Goal: Task Accomplishment & Management: Use online tool/utility

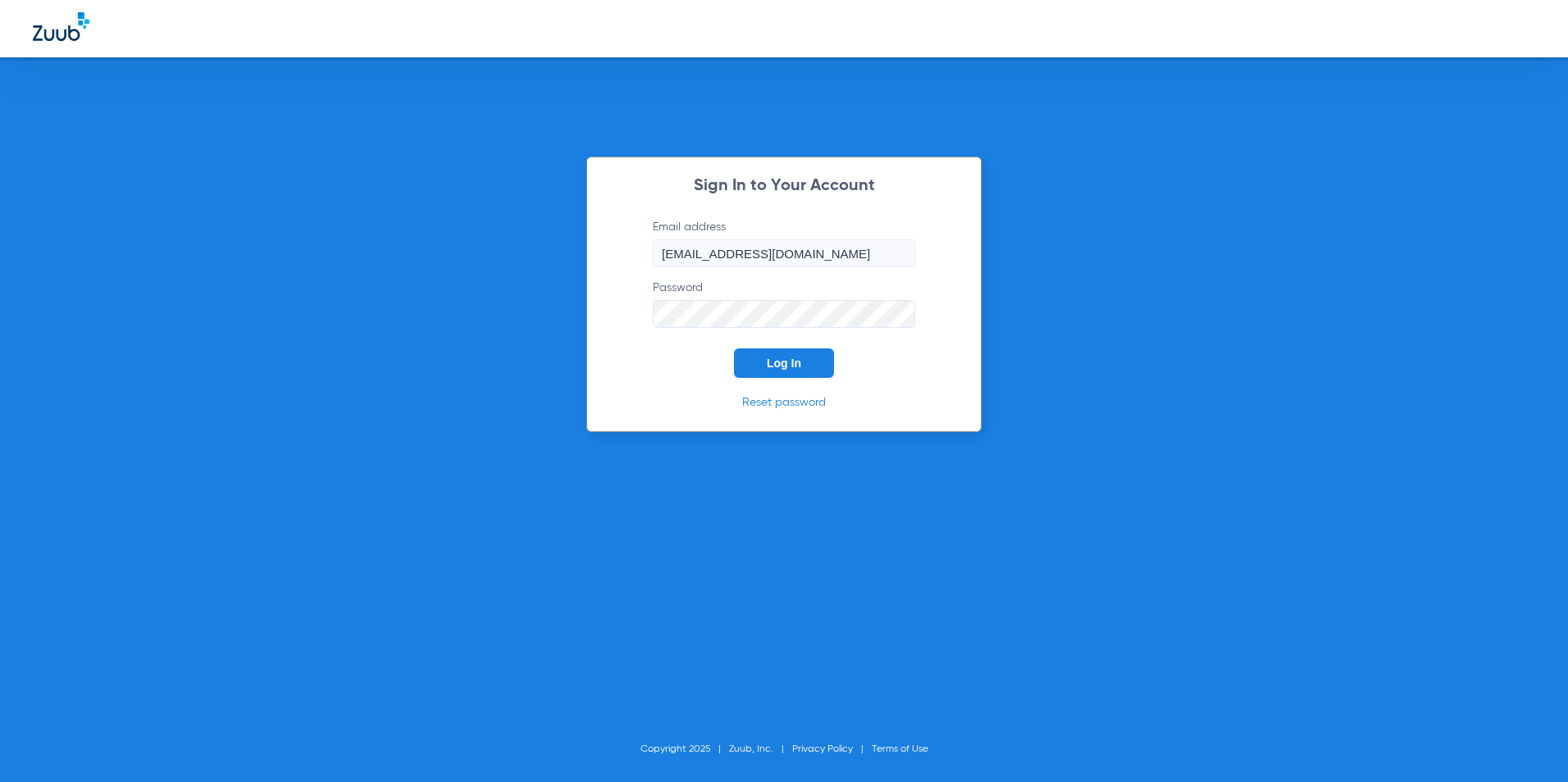
click at [763, 359] on button "Log In" at bounding box center [784, 363] width 100 height 30
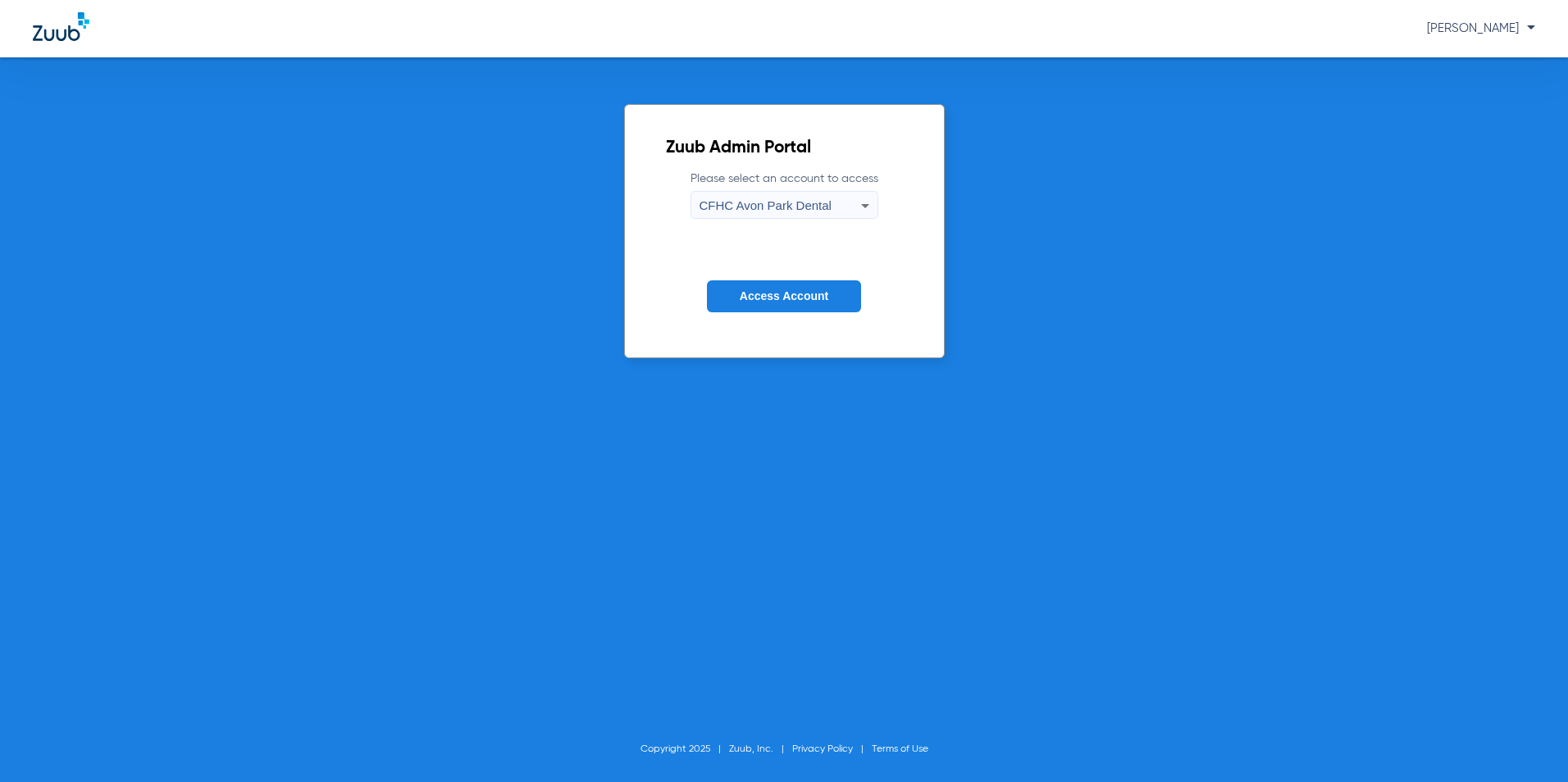
click at [780, 195] on div "CFHC Avon Park Dental" at bounding box center [780, 205] width 161 height 28
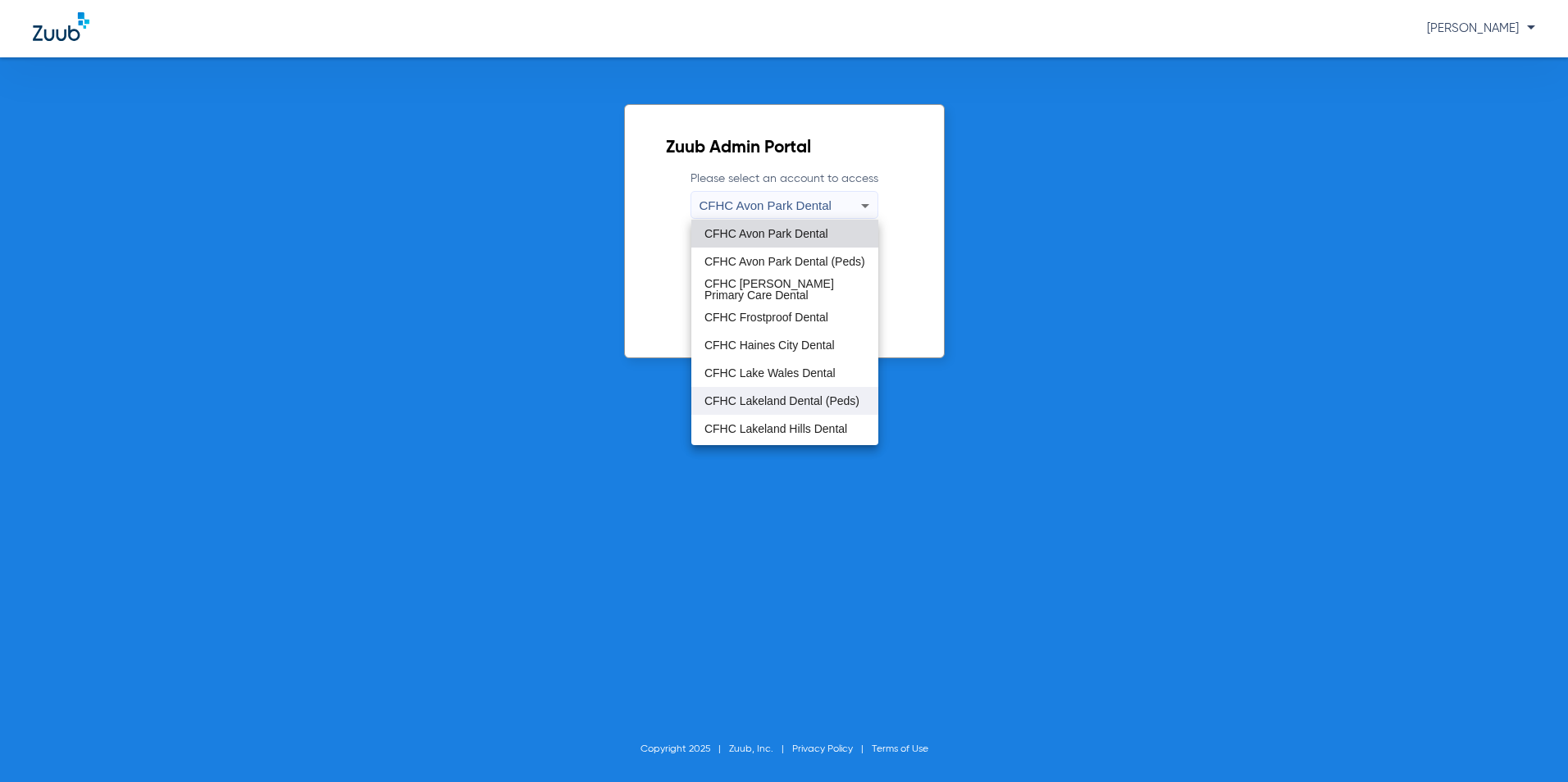
click at [795, 397] on span "CFHC Lakeland Dental (Peds)" at bounding box center [782, 401] width 155 height 12
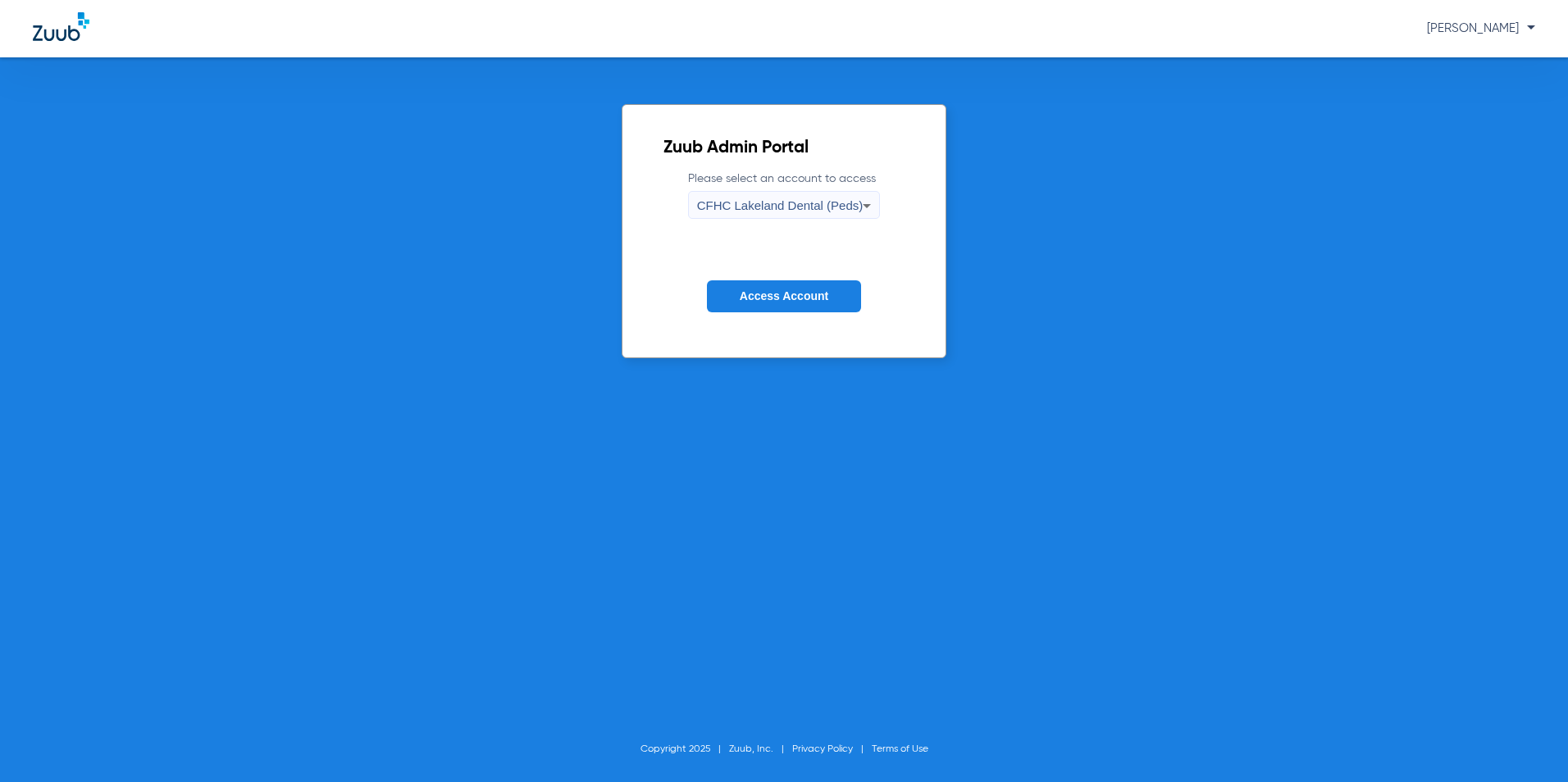
click at [783, 304] on button "Access Account" at bounding box center [784, 297] width 154 height 32
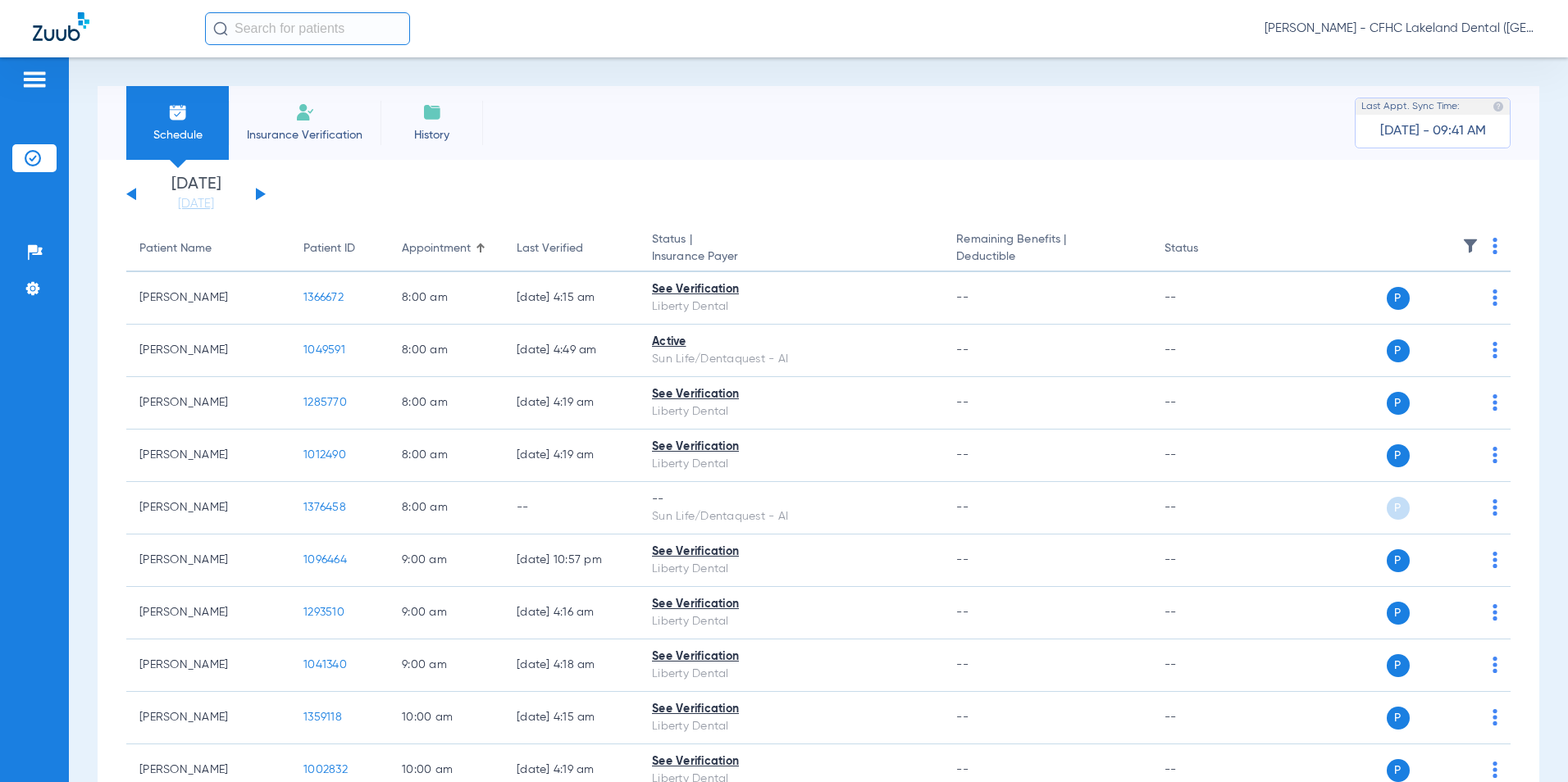
click at [254, 187] on div "[DATE] [DATE] [DATE] [DATE] [DATE] [DATE] [DATE] [DATE] [DATE] [DATE] [DATE] [D…" at bounding box center [196, 195] width 139 height 36
click at [257, 191] on button at bounding box center [260, 194] width 10 height 13
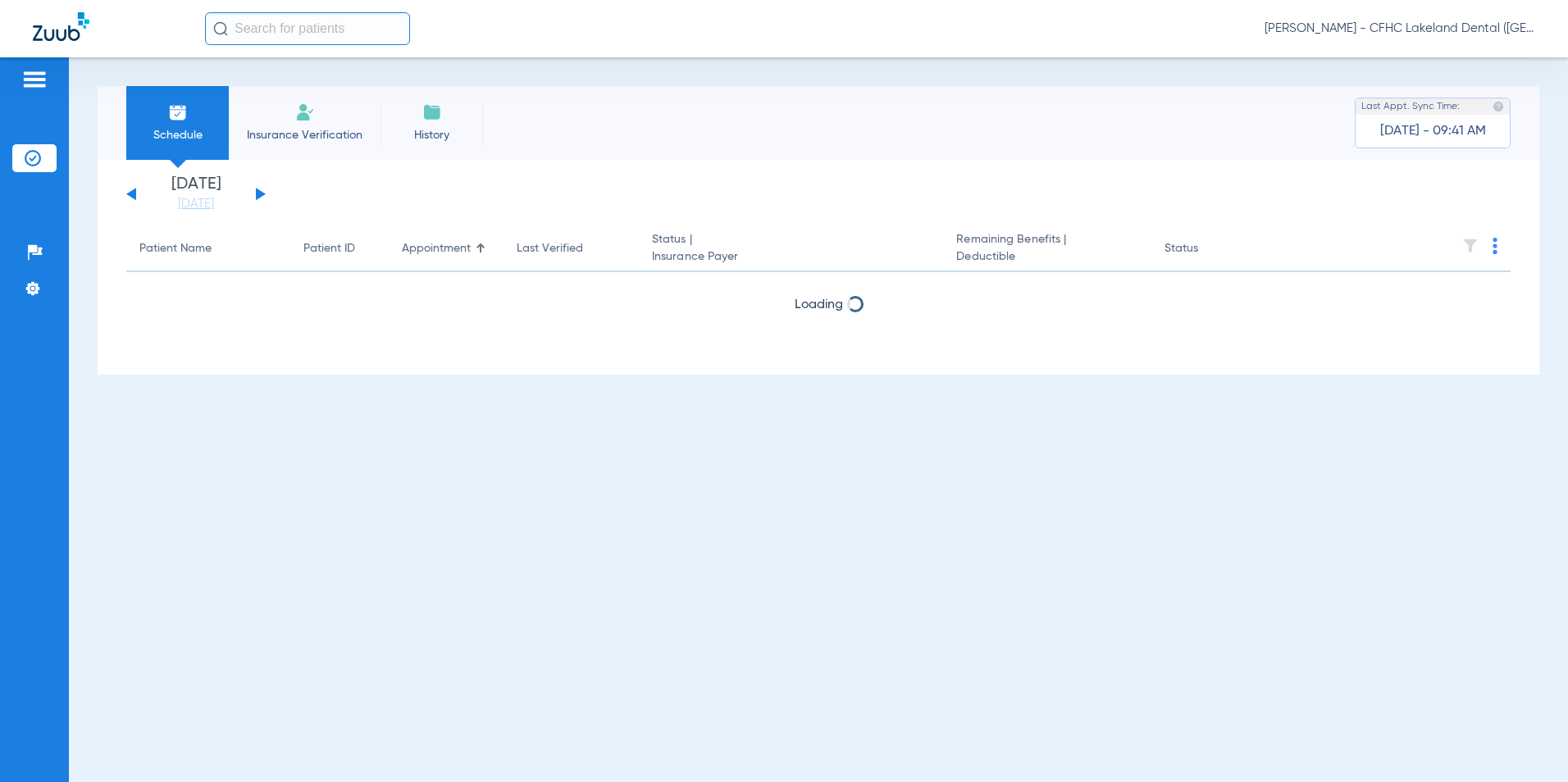
click at [257, 193] on button at bounding box center [260, 194] width 10 height 13
click at [257, 192] on button at bounding box center [260, 194] width 10 height 13
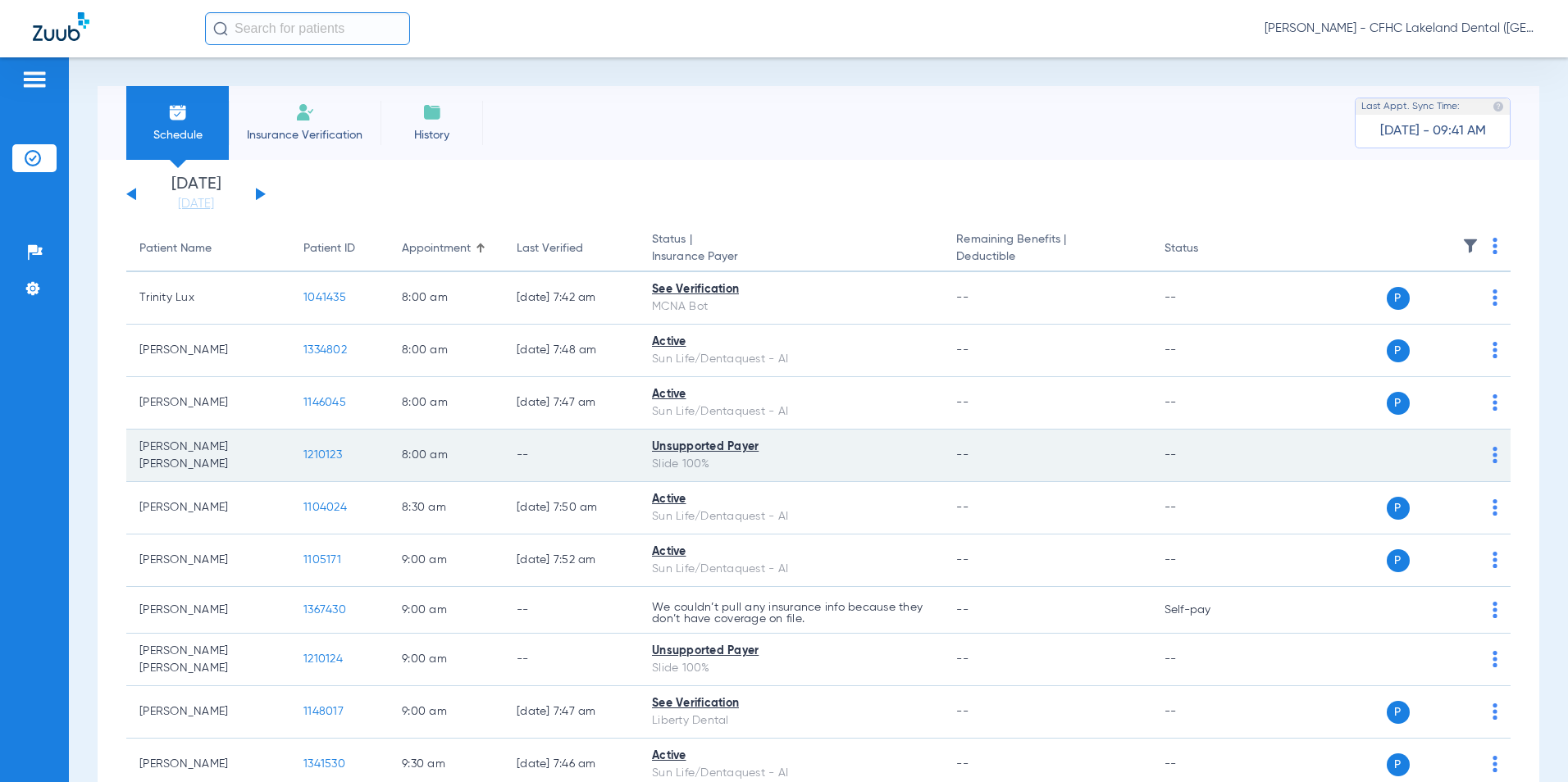
click at [308, 450] on span "1210123" at bounding box center [322, 455] width 39 height 12
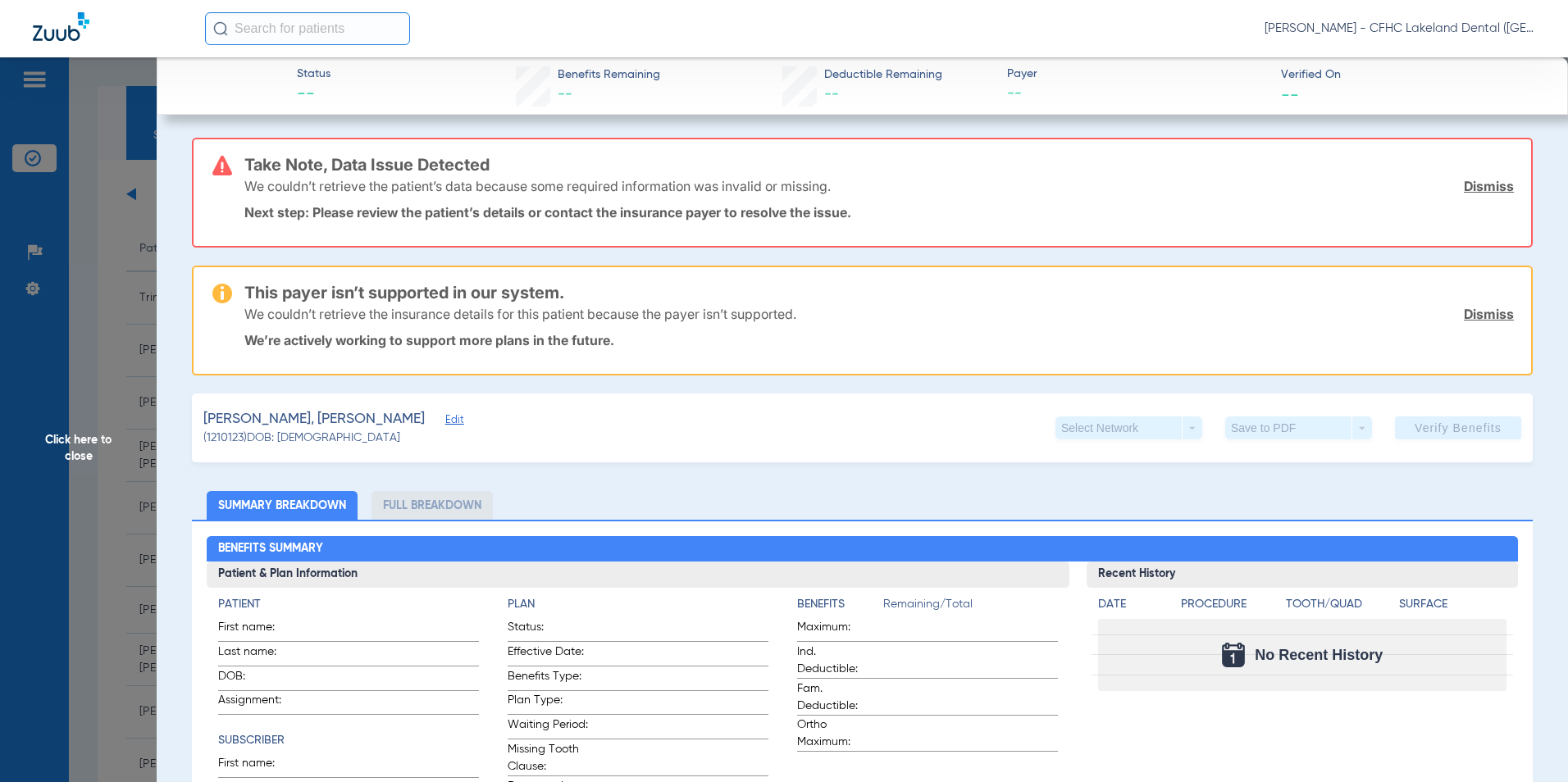
click at [446, 421] on span "Edit" at bounding box center [453, 421] width 14 height 15
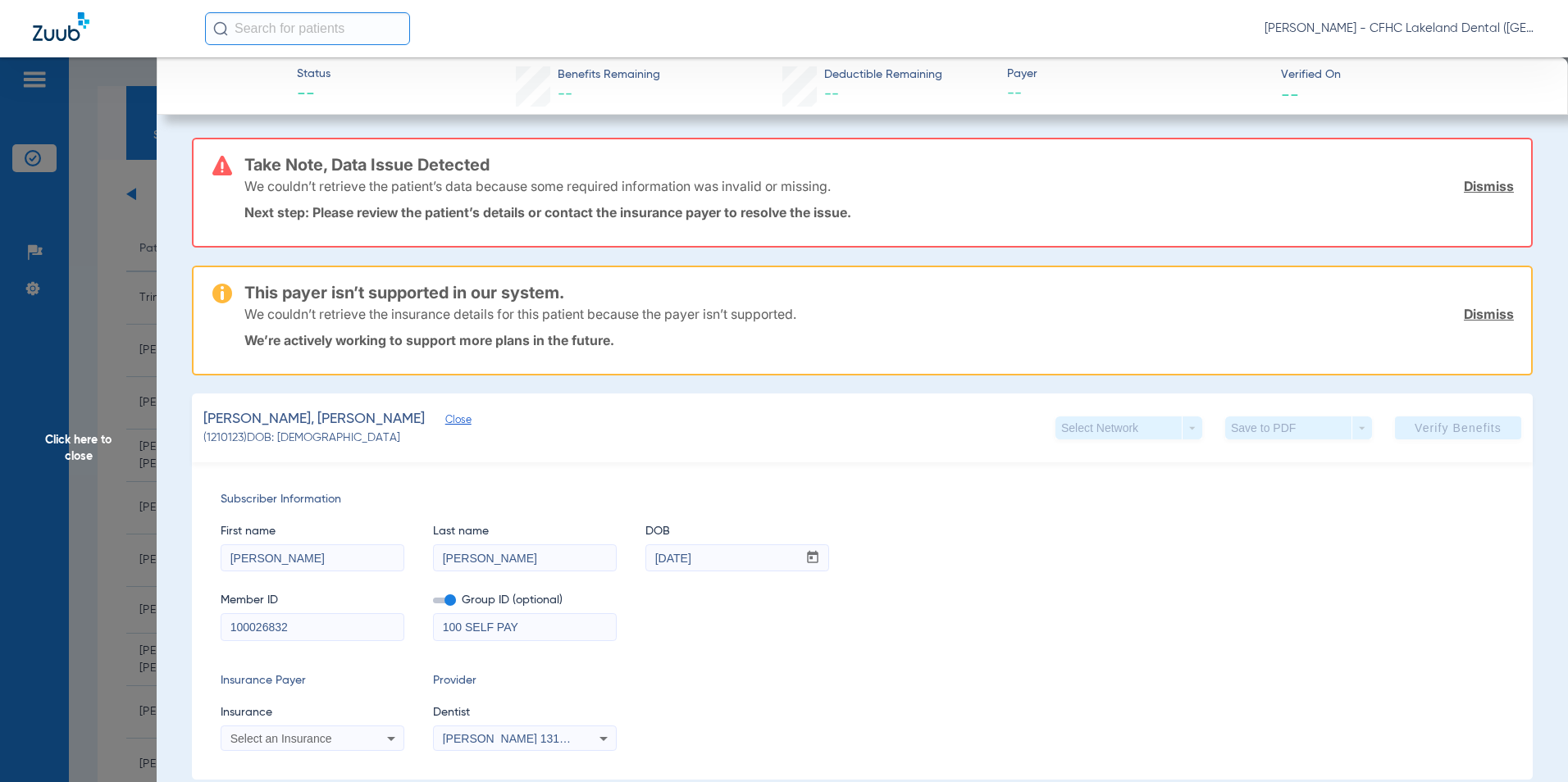
drag, startPoint x: 324, startPoint y: 634, endPoint x: 174, endPoint y: 614, distance: 151.3
paste input "9560875388"
type input "9560875388"
click at [294, 739] on span "Select an Insurance" at bounding box center [281, 739] width 101 height 13
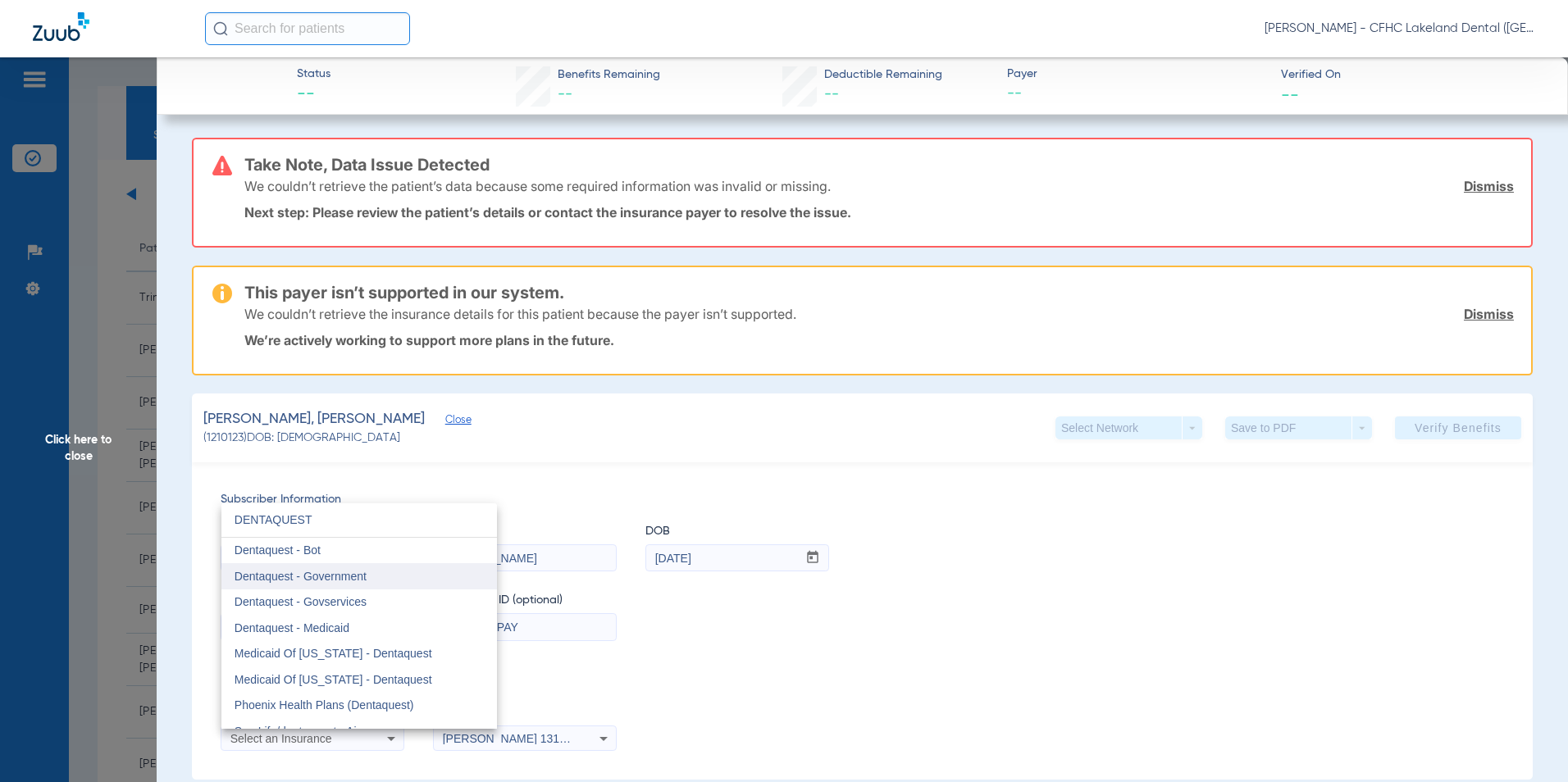
type input "DENTAQUEST"
click at [434, 578] on mat-option "Dentaquest - Government" at bounding box center [359, 576] width 275 height 26
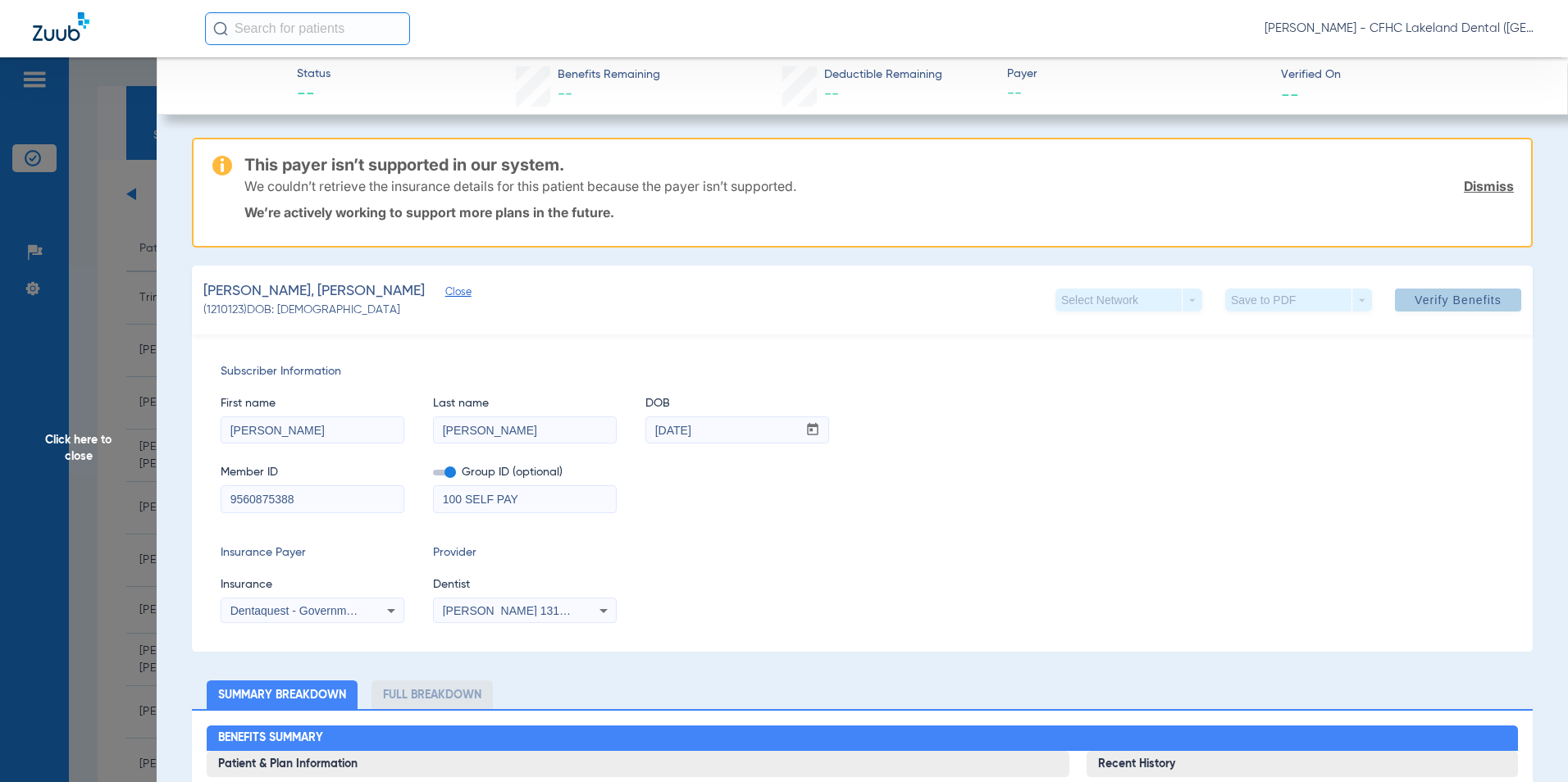
click at [1443, 306] on span "Verify Benefits" at bounding box center [1458, 300] width 87 height 13
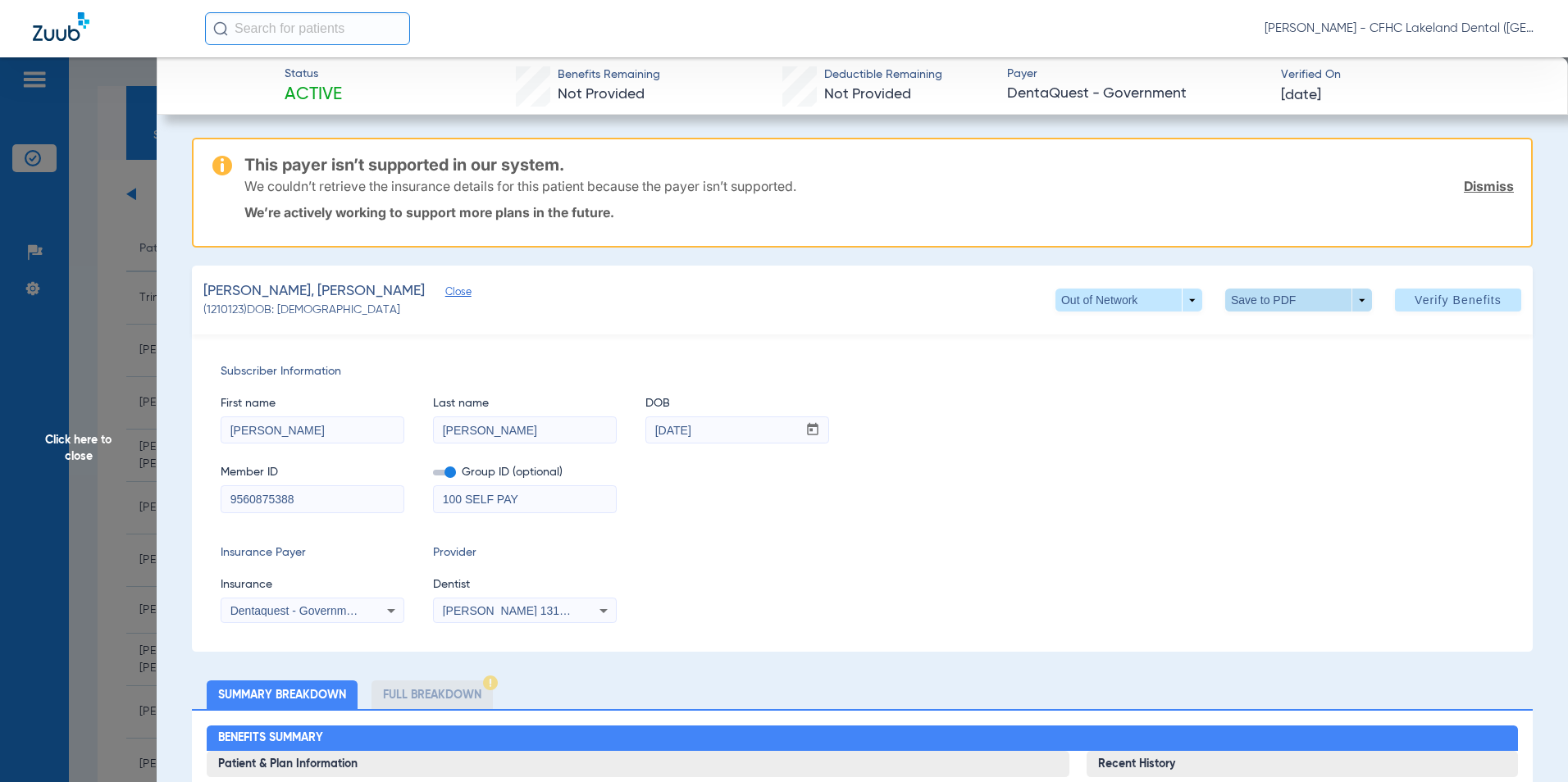
click at [1310, 302] on span at bounding box center [1299, 300] width 147 height 23
click at [1293, 338] on span "Save to PDF" at bounding box center [1293, 333] width 65 height 12
